Goal: Task Accomplishment & Management: Use online tool/utility

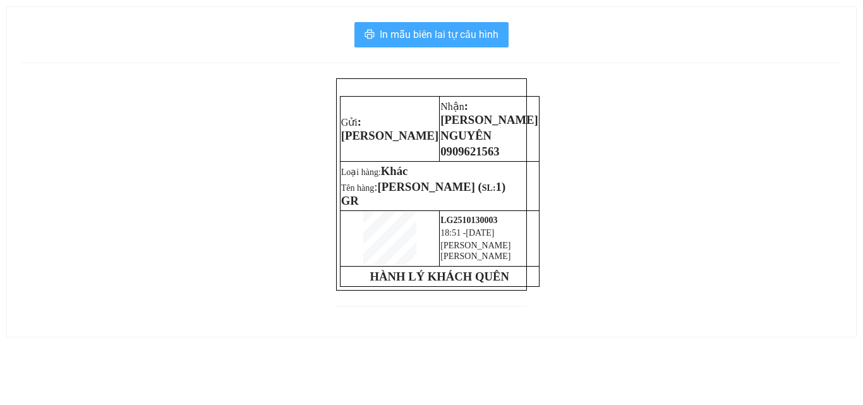
click at [410, 30] on span "In mẫu biên lai tự cấu hình" at bounding box center [439, 35] width 119 height 16
click at [442, 36] on span "In mẫu biên lai tự cấu hình" at bounding box center [439, 35] width 119 height 16
